Goal: Find specific page/section: Find specific page/section

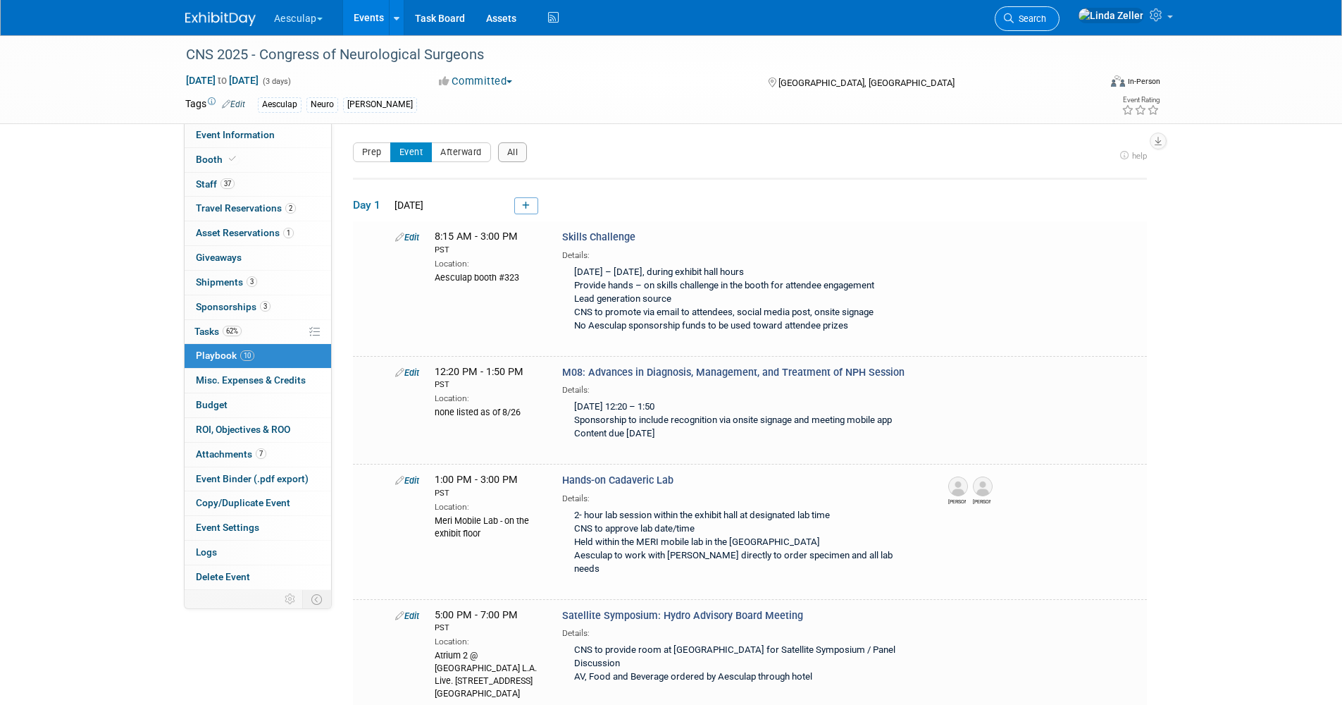
click at [1046, 18] on span "Search" at bounding box center [1030, 18] width 32 height 11
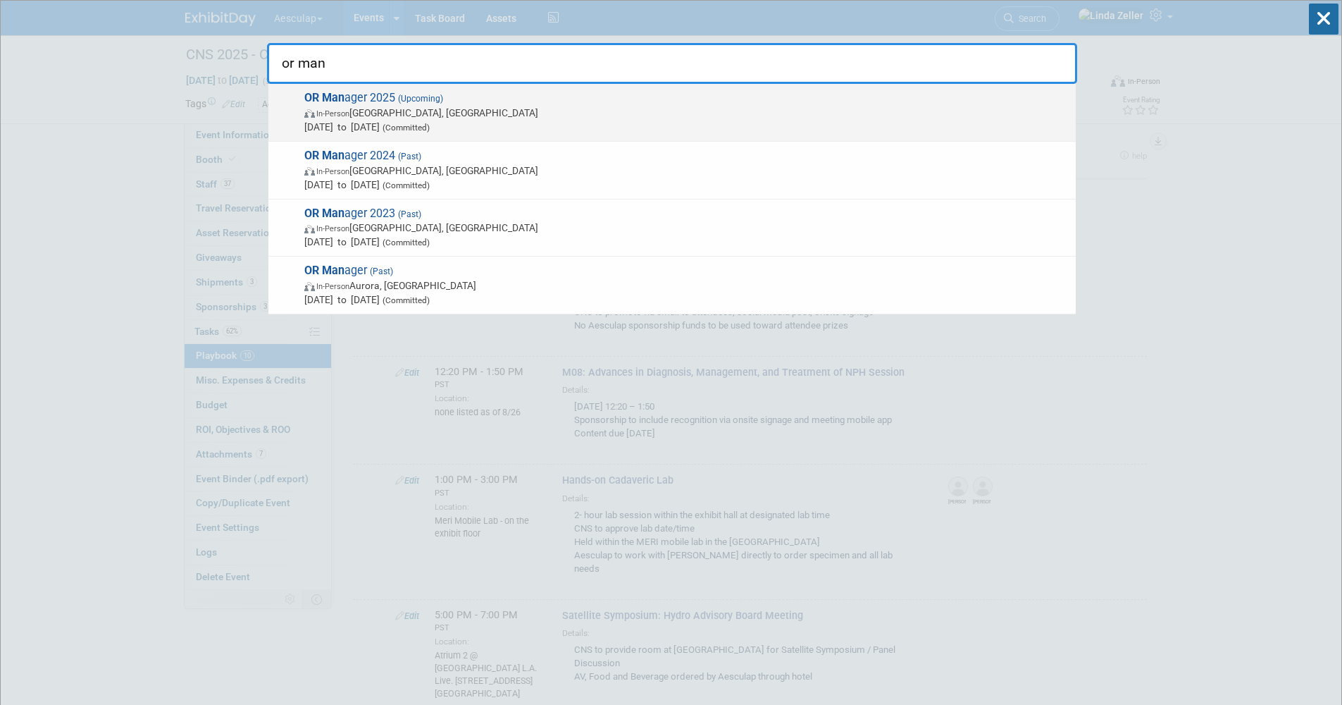
type input "or man"
click at [351, 104] on span "OR Man ager 2025 (Upcoming) In-Person [GEOGRAPHIC_DATA], [GEOGRAPHIC_DATA] [DAT…" at bounding box center [684, 112] width 769 height 43
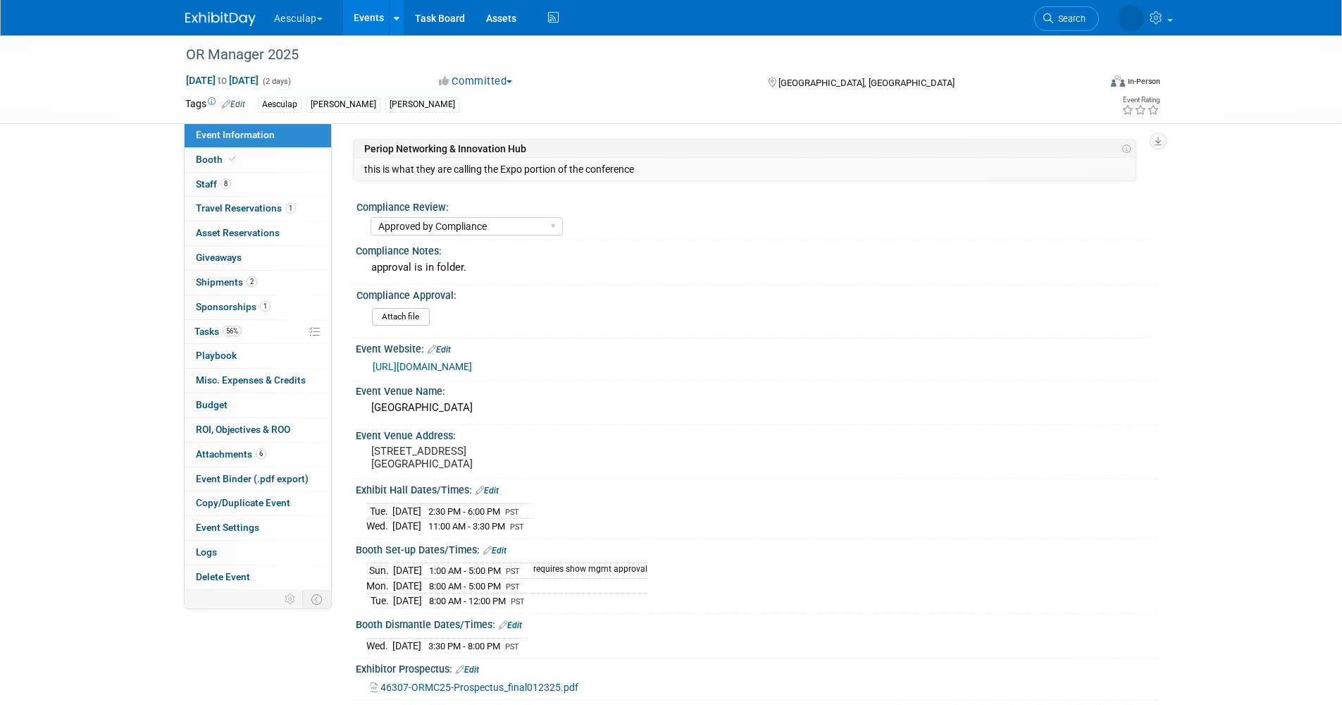
select select "Approved by Compliance"
select select "Strategic Sales"
click at [212, 182] on span "Staff 8" at bounding box center [213, 183] width 35 height 11
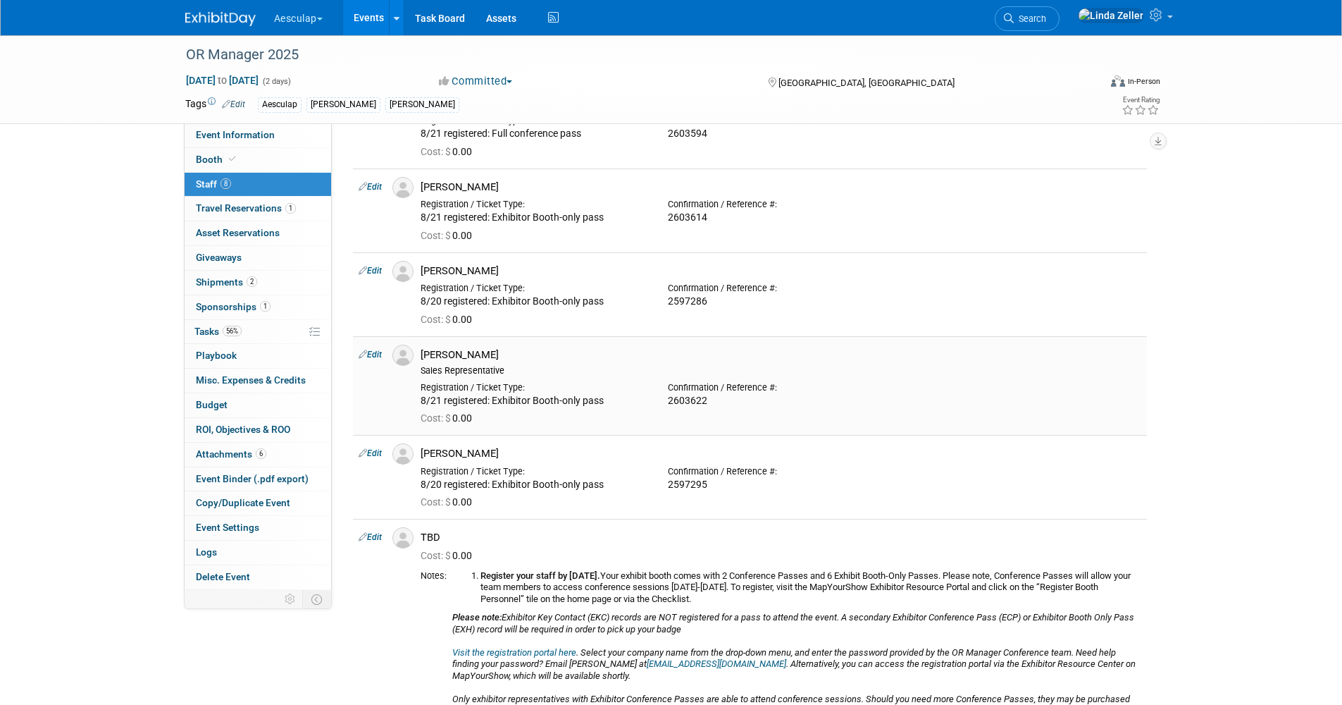
scroll to position [209, 0]
